Goal: Task Accomplishment & Management: Manage account settings

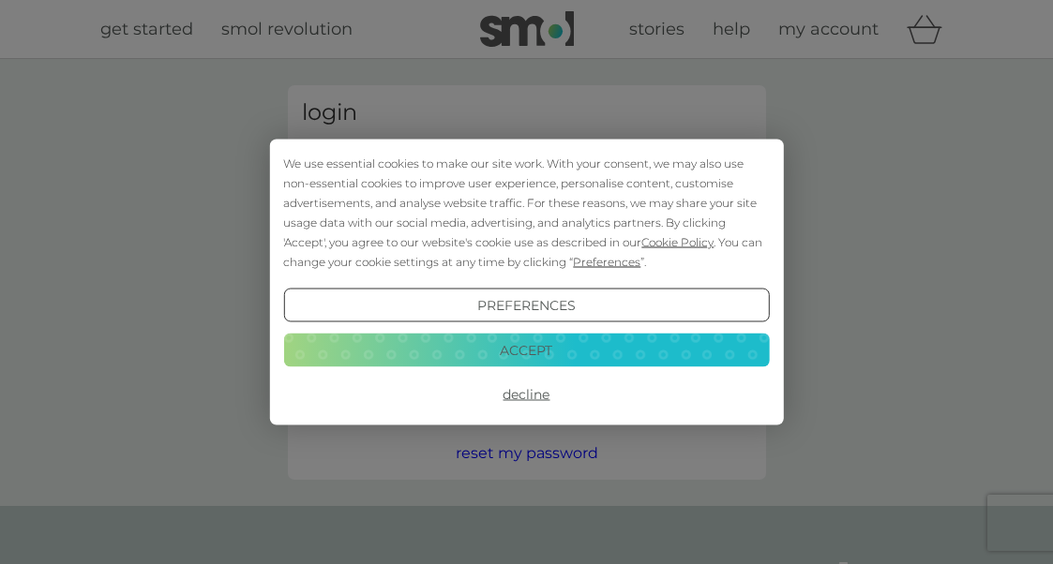
click at [555, 402] on button "Decline" at bounding box center [526, 395] width 486 height 34
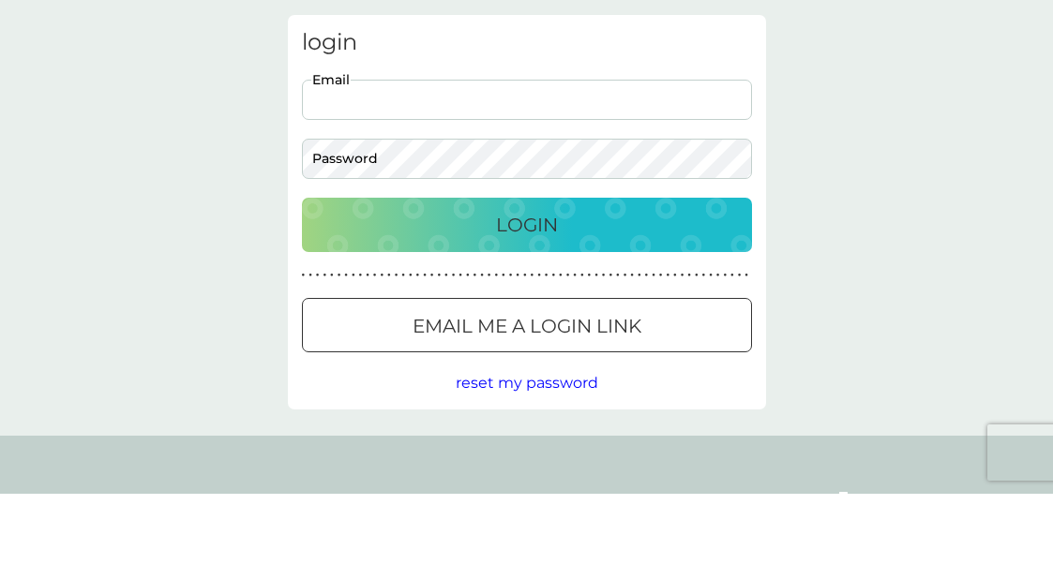
scroll to position [70, 0]
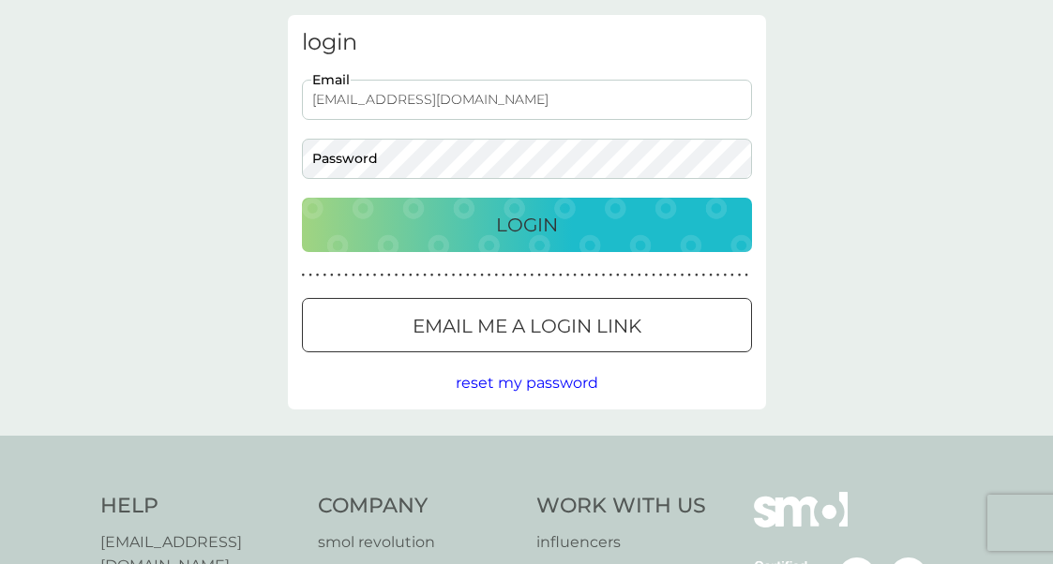
type input "annvaldes1@gmail.com"
click at [526, 224] on button "Login" at bounding box center [527, 225] width 450 height 54
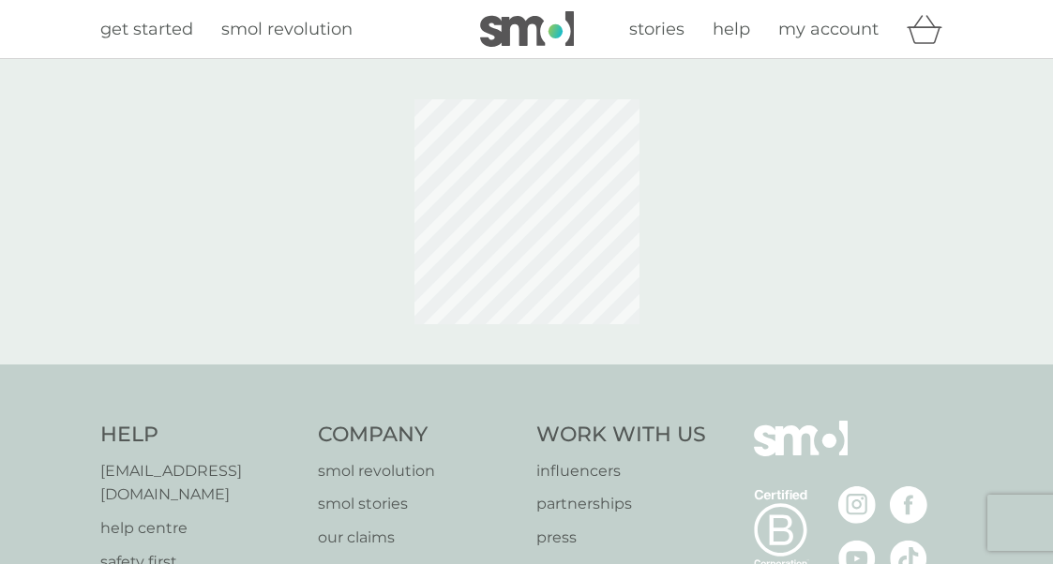
scroll to position [70, 0]
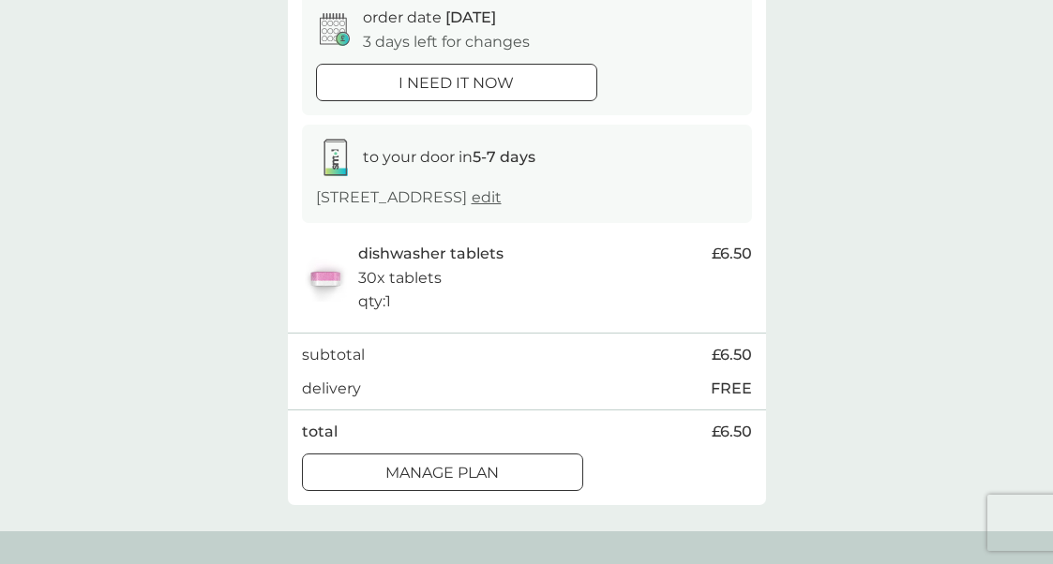
scroll to position [194, 0]
click at [494, 469] on p "Manage plan" at bounding box center [441, 475] width 113 height 24
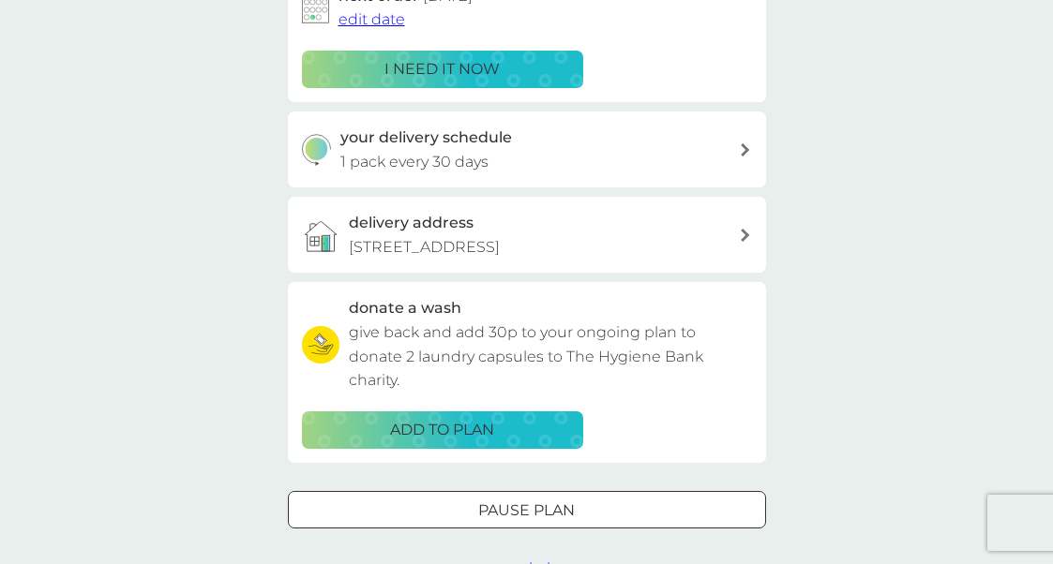
scroll to position [301, 0]
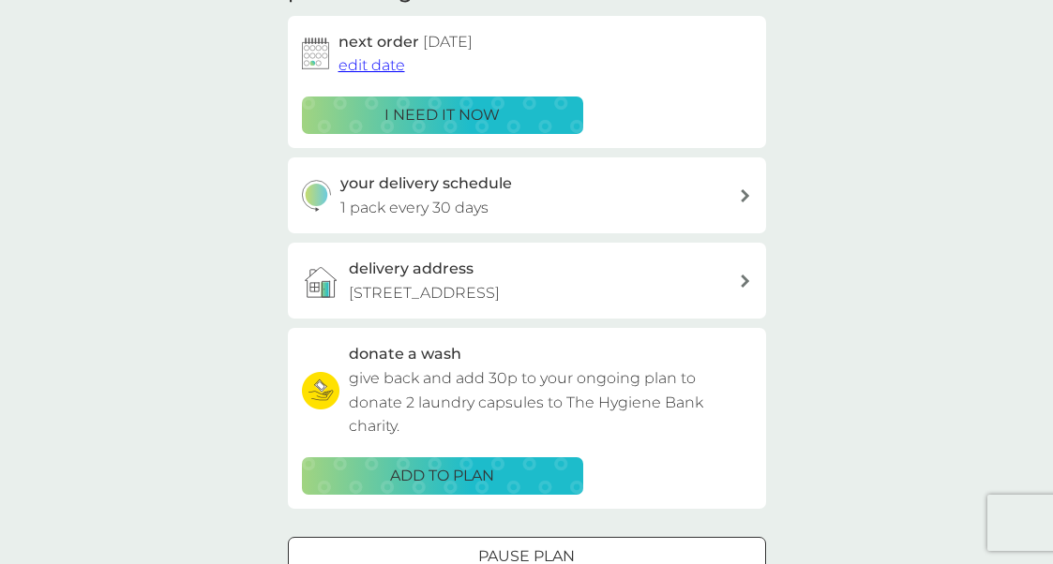
click at [553, 554] on div at bounding box center [526, 556] width 67 height 20
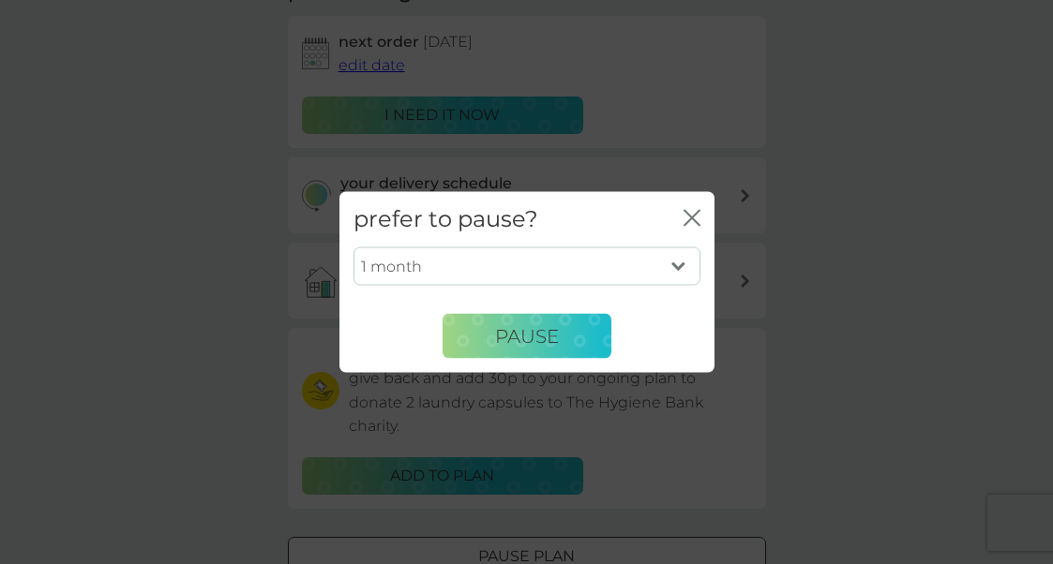
click at [684, 286] on select "1 month 2 months 3 months 4 months 5 months 6 months" at bounding box center [526, 266] width 347 height 39
click at [556, 347] on span "Pause" at bounding box center [527, 335] width 64 height 22
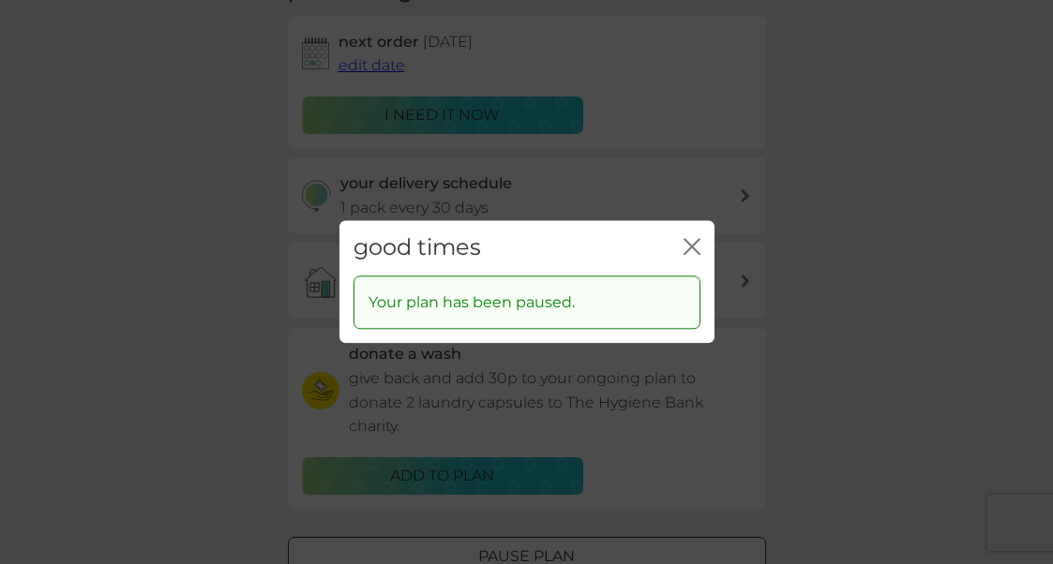
click at [699, 255] on icon "close" at bounding box center [691, 246] width 17 height 17
